Goal: Task Accomplishment & Management: Use online tool/utility

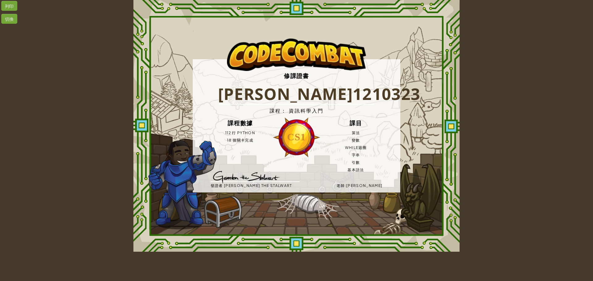
click at [301, 141] on h3 "CS1" at bounding box center [297, 137] width 48 height 16
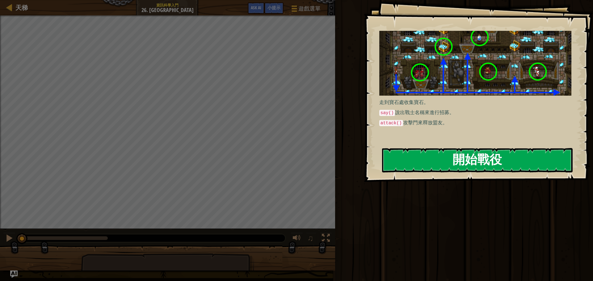
click at [422, 154] on button "開始戰役" at bounding box center [477, 160] width 191 height 24
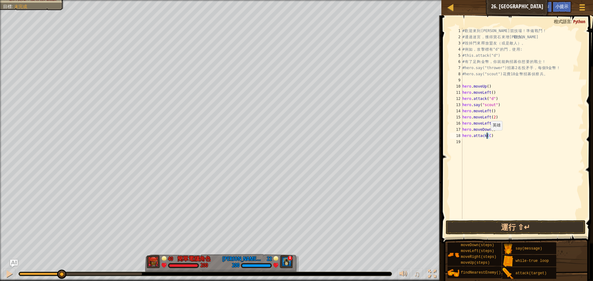
click at [488, 137] on div "# 歡 迎 來 到 [GEOGRAPHIC_DATA] ！ 準 備 戰 鬥 ！ # 通 過 迷 宮 ， 獲 得 寶 石 來 增 強 戰 力 。 # 毀 掉 門…" at bounding box center [522, 130] width 123 height 204
type textarea "hero.attack(c)"
click at [522, 218] on div "# 歡 迎 來 到 [GEOGRAPHIC_DATA] ！ 準 備 戰 鬥 ！ # 通 過 迷 宮 ， 獲 得 寶 石 來 增 強 戰 力 。 # 毀 掉 門…" at bounding box center [522, 130] width 123 height 204
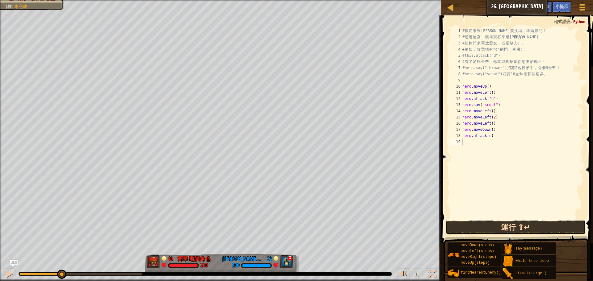
click at [526, 225] on button "運行 ⇧↵" at bounding box center [516, 228] width 140 height 14
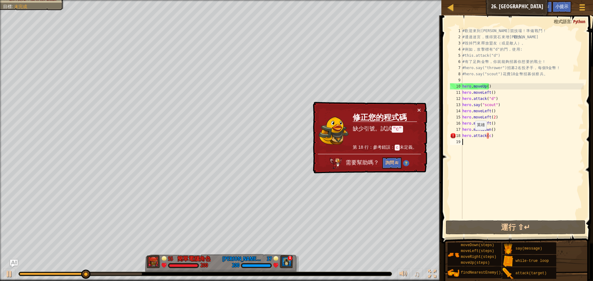
type textarea """
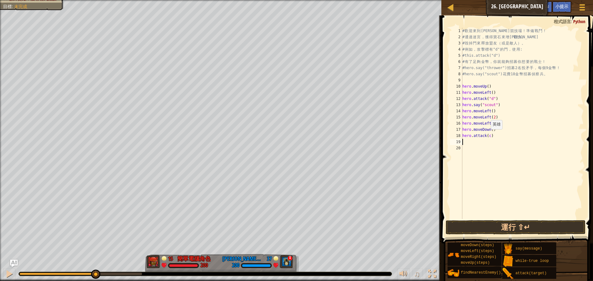
click at [488, 136] on div "# 歡 迎 來 到 [GEOGRAPHIC_DATA] ！ 準 備 戰 鬥 ！ # 通 過 迷 宮 ， 獲 得 寶 石 來 增 強 戰 力 。 # 毀 掉 門…" at bounding box center [522, 130] width 123 height 204
click at [486, 137] on div "# 歡 迎 來 到 [GEOGRAPHIC_DATA] ！ 準 備 戰 鬥 ！ # 通 過 迷 宮 ， 獲 得 寶 石 來 增 強 戰 力 。 # 毀 掉 門…" at bounding box center [522, 124] width 123 height 192
click at [491, 136] on div "# 歡 迎 來 到 [GEOGRAPHIC_DATA] ！ 準 備 戰 鬥 ！ # 通 過 迷 宮 ， 獲 得 寶 石 來 增 強 戰 力 。 # 毀 掉 門…" at bounding box center [522, 130] width 123 height 204
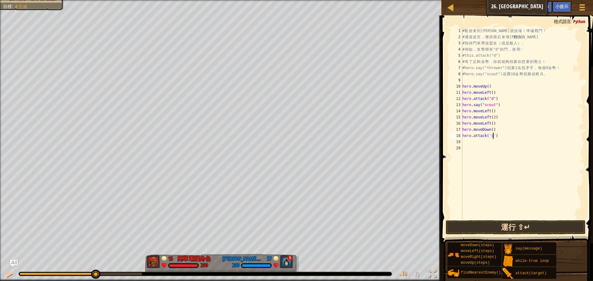
type textarea "hero.attack('c')"
click at [521, 225] on button "運行 ⇧↵" at bounding box center [516, 228] width 140 height 14
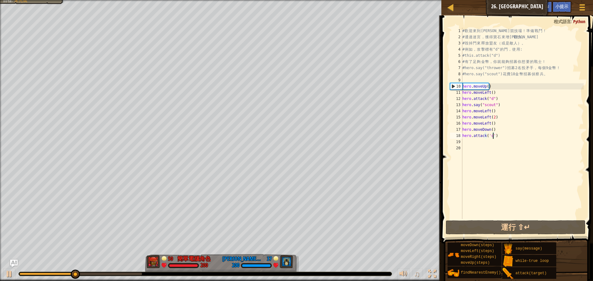
click at [465, 142] on div "# 歡 迎 來 到 [GEOGRAPHIC_DATA] ！ 準 備 戰 鬥 ！ # 通 過 迷 宮 ， 獲 得 寶 石 來 增 強 戰 力 。 # 毀 掉 門…" at bounding box center [522, 130] width 123 height 204
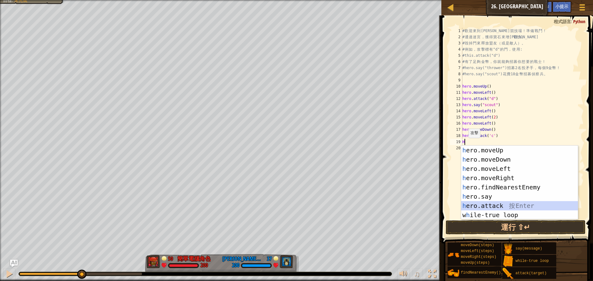
click at [498, 206] on div "h ero.moveUp 按 Enter h ero.moveDown 按 Enter h ero.moveLeft 按 Enter h ero.moveRi…" at bounding box center [519, 192] width 117 height 93
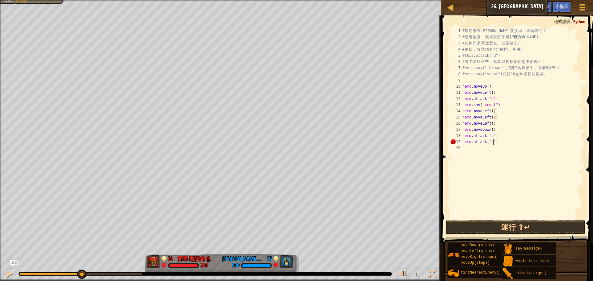
scroll to position [3, 2]
type textarea "hero.attack('b')"
click at [495, 225] on button "運行 ⇧↵" at bounding box center [516, 228] width 140 height 14
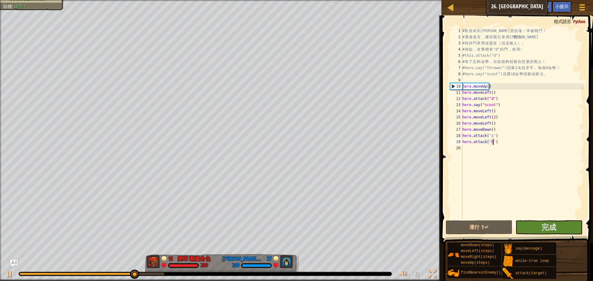
click at [466, 147] on div "# 歡 迎 來 到 [GEOGRAPHIC_DATA] ！ 準 備 戰 鬥 ！ # 通 過 迷 宮 ， 獲 得 寶 石 來 增 強 戰 力 。 # 毀 掉 門…" at bounding box center [522, 130] width 123 height 204
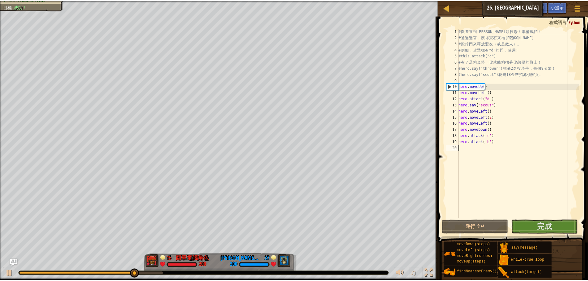
scroll to position [3, 0]
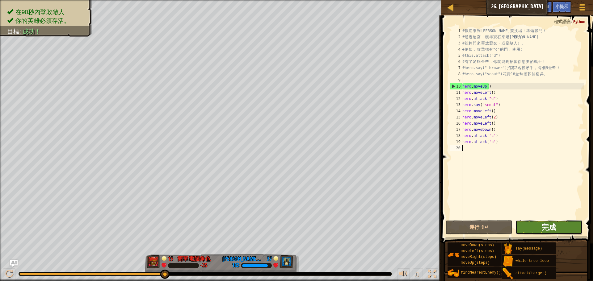
click at [556, 227] on span "完成" at bounding box center [549, 227] width 15 height 10
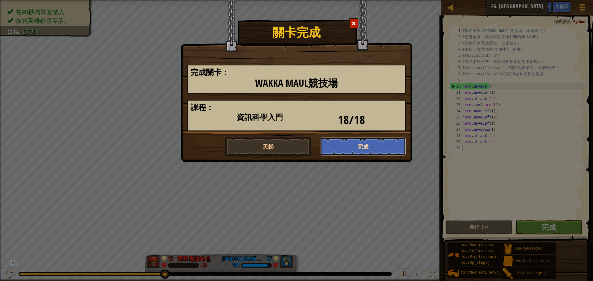
click at [366, 147] on button "完成" at bounding box center [363, 146] width 86 height 19
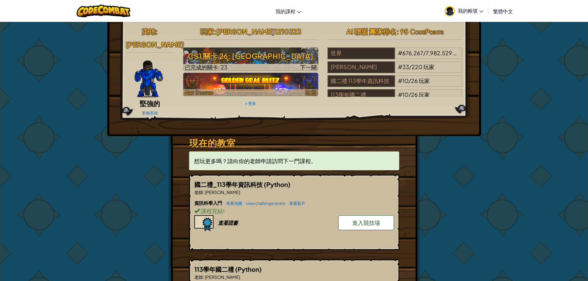
scroll to position [31, 0]
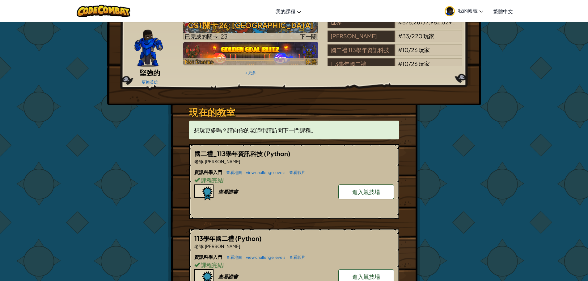
click at [285, 49] on img at bounding box center [250, 53] width 135 height 23
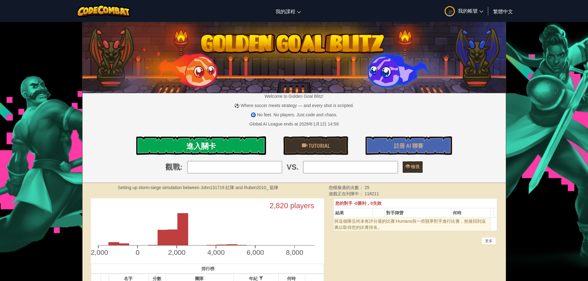
click at [198, 140] on link "進入關卡" at bounding box center [201, 146] width 130 height 19
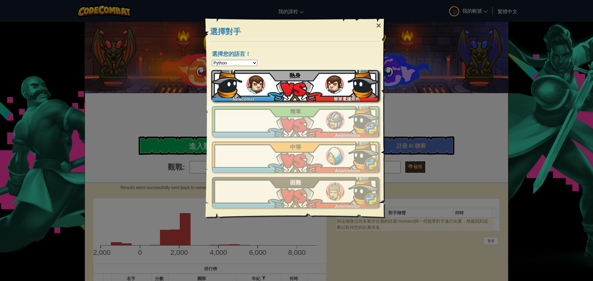
click at [292, 89] on div "Newcomer 簡單電腦角色 熱身" at bounding box center [294, 85] width 167 height 31
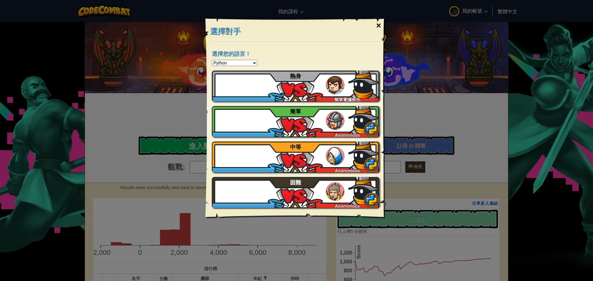
click at [380, 25] on div "×" at bounding box center [379, 26] width 14 height 18
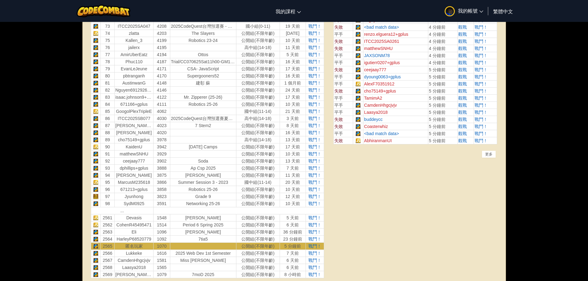
scroll to position [803, 0]
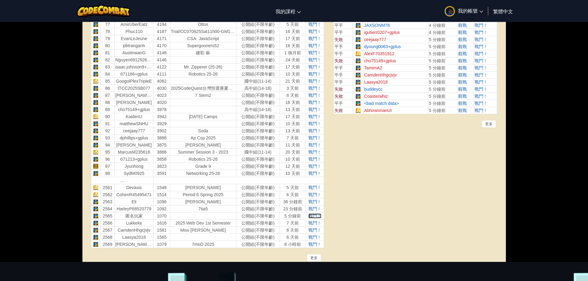
click at [312, 217] on span "戰鬥！" at bounding box center [314, 216] width 13 height 5
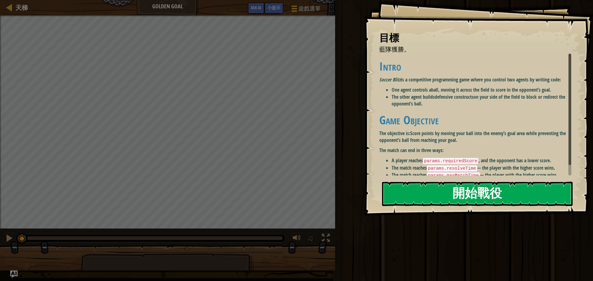
click at [428, 189] on button "開始戰役" at bounding box center [477, 194] width 191 height 24
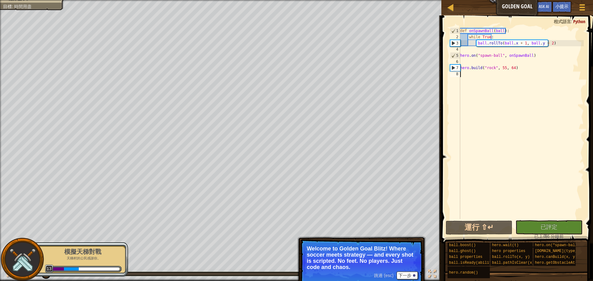
type textarea "H"
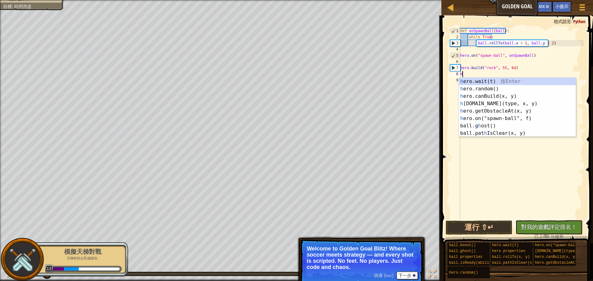
scroll to position [3, 0]
click at [495, 103] on div "h ero.wait(t) 按 Enter h ero.random() 按 Enter h ero.canBuild(x, y) 按 Enter h [DO…" at bounding box center [517, 115] width 117 height 74
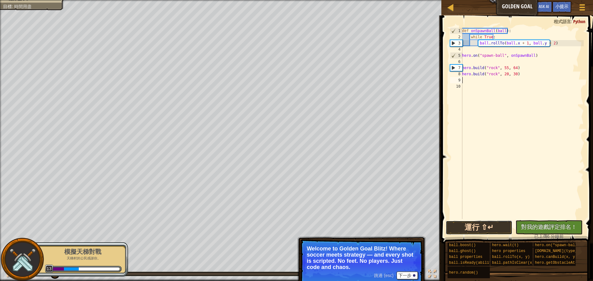
click at [497, 229] on button "運行 ⇧↵" at bounding box center [479, 228] width 67 height 14
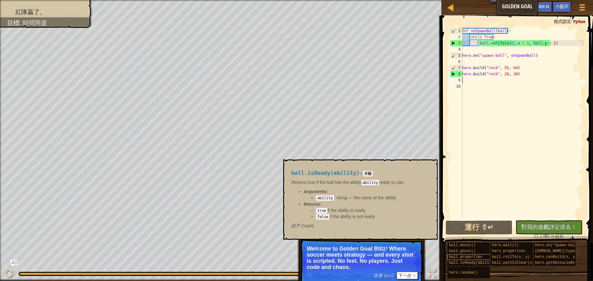
drag, startPoint x: 62, startPoint y: 273, endPoint x: 478, endPoint y: 259, distance: 416.1
click at [473, 265] on div "天梯 Golden Goal 遊戲選單 完成 小提示 Ask AI 1 ההההההההההההההההההההההההההההההההההההההההההה…" at bounding box center [296, 140] width 593 height 281
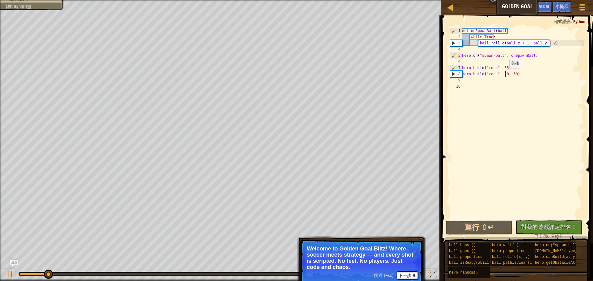
click at [506, 74] on div "def onSpawnBall ( ball ) : while True : ball . rollTo ( ball . x + 1 , ball . y…" at bounding box center [522, 130] width 123 height 204
click at [512, 75] on div "def onSpawnBall ( ball ) : while True : ball . rollTo ( ball . x + 1 , ball . y…" at bounding box center [522, 130] width 123 height 204
click at [512, 74] on div "def onSpawnBall ( ball ) : while True : ball . rollTo ( ball . x + 1 , ball . y…" at bounding box center [522, 130] width 123 height 204
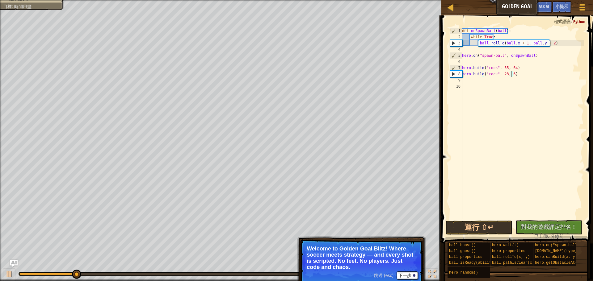
type textarea "[DOMAIN_NAME]("rock", 23, 67)"
click at [496, 227] on button "運行 ⇧↵" at bounding box center [479, 228] width 67 height 14
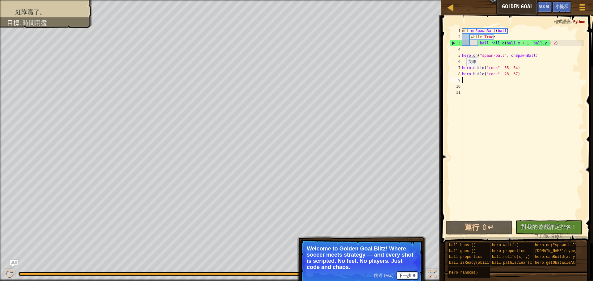
drag, startPoint x: 60, startPoint y: 277, endPoint x: 430, endPoint y: 268, distance: 370.8
click at [428, 271] on div "♫" at bounding box center [220, 273] width 441 height 19
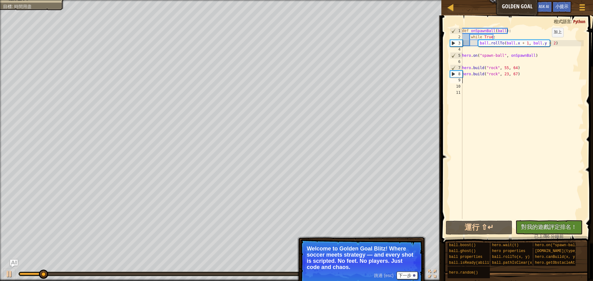
click at [550, 43] on div "def onSpawnBall ( ball ) : while True : ball . rollTo ( ball . x + 1 , ball . y…" at bounding box center [522, 130] width 123 height 204
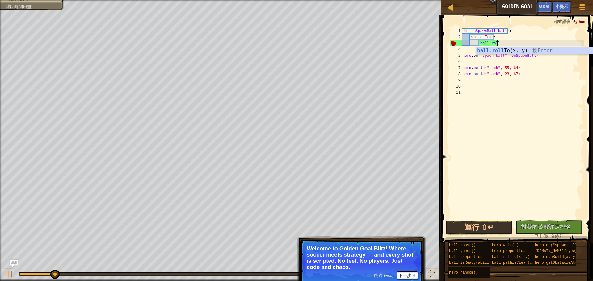
type textarea "b"
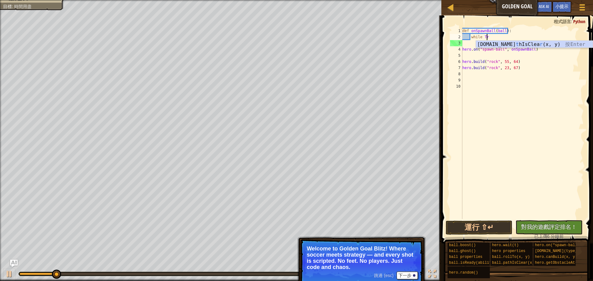
type textarea "w"
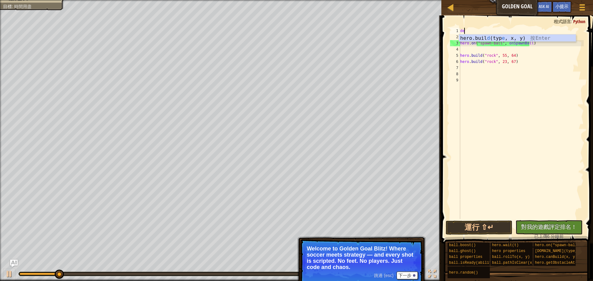
type textarea "d"
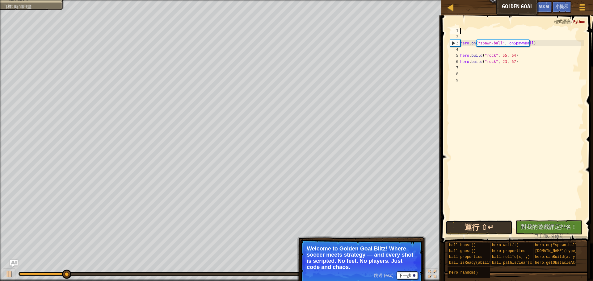
click at [499, 230] on button "運行 ⇧↵" at bounding box center [479, 228] width 67 height 14
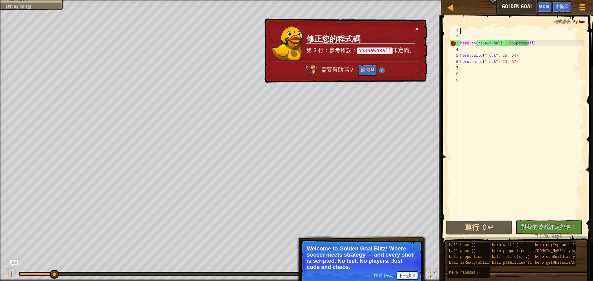
click at [415, 26] on td "修正您的程式碼 第 3 行：參考錯誤： onSpawnBall 未定義。" at bounding box center [360, 44] width 109 height 36
click at [540, 44] on div "hero . on ( "spawn-ball" , onSpawnBall ) hero . build ( "rock" , 55 , 64 ) hero…" at bounding box center [521, 130] width 125 height 204
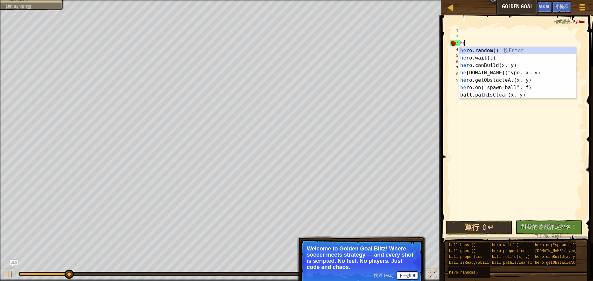
type textarea "h"
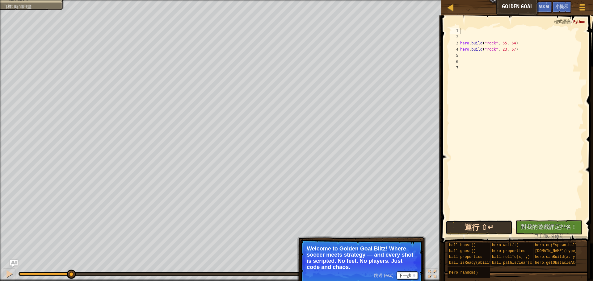
click at [493, 223] on button "運行 ⇧↵" at bounding box center [479, 228] width 67 height 14
